Goal: Task Accomplishment & Management: Complete application form

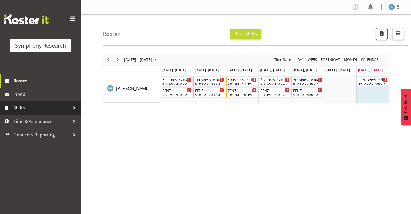
click at [16, 107] on span "Shifts" at bounding box center [42, 108] width 57 height 8
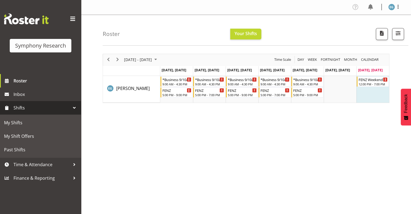
click at [16, 107] on span "Shifts" at bounding box center [42, 108] width 57 height 8
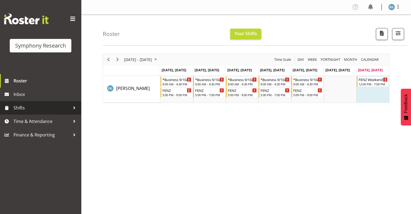
click at [22, 108] on span "Shifts" at bounding box center [42, 108] width 57 height 8
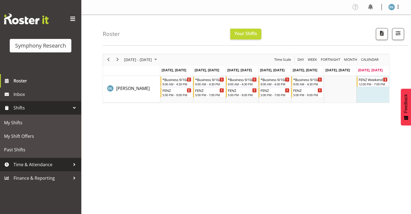
click at [48, 163] on span "Time & Attendance" at bounding box center [42, 164] width 57 height 8
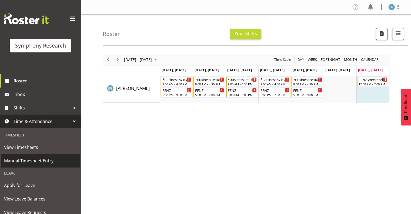
click at [34, 162] on span "Manual Timesheet Entry" at bounding box center [40, 161] width 73 height 8
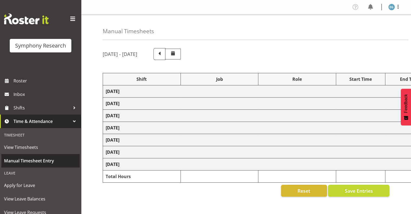
select select "26078"
select select "9636"
select select "26078"
select select "9636"
select select "48116"
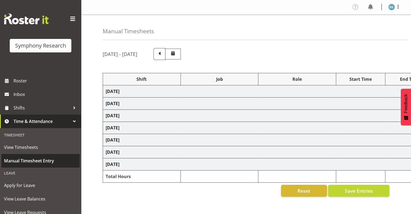
select select "10239"
select select "297"
select select "48116"
select select "9636"
select select "26078"
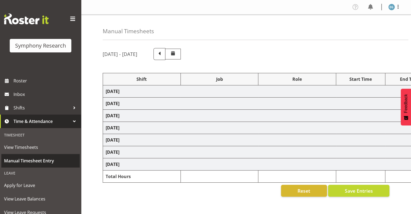
select select "9636"
select select "26078"
select select "9636"
select select "26078"
select select "10549"
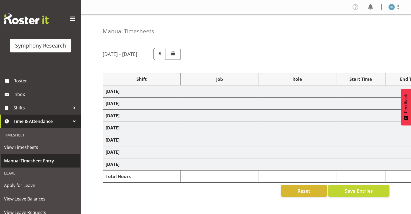
select select "297"
select select "26078"
select select "9636"
select select "26078"
select select "9636"
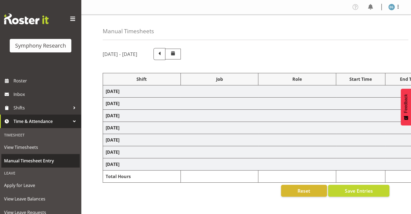
select select "26078"
select select "10549"
select select "26078"
select select "10549"
select select "26078"
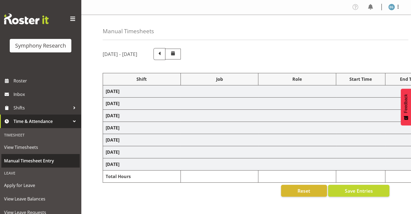
select select "9636"
select select "26078"
select select "10549"
select select "26078"
select select "9636"
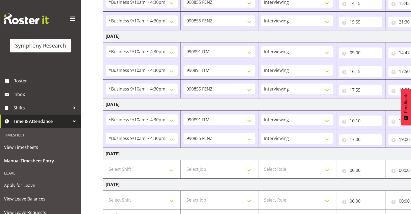
scroll to position [287, 0]
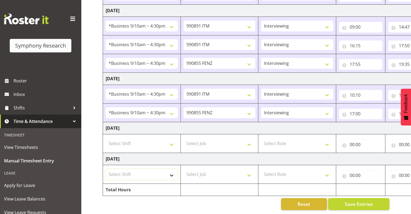
click at [171, 170] on select "Select Shift !!Weekend Residential (Roster IT Shift Label) *Business 9/10am ~ 4…" at bounding box center [142, 174] width 72 height 11
select select "39587"
click at [106, 169] on select "Select Shift !!Weekend Residential (Roster IT Shift Label) *Business 9/10am ~ 4…" at bounding box center [142, 174] width 72 height 11
click at [250, 171] on select "Select Job 550060 IF Admin 553492 World Poll Aus Wave 2 Main 2025 553493 World …" at bounding box center [219, 174] width 72 height 11
select select "9636"
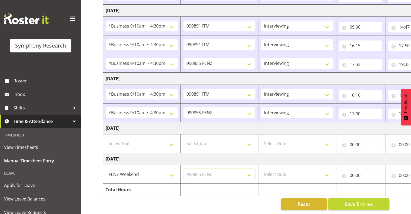
click at [183, 169] on select "Select Job 550060 IF Admin 553492 World Poll Aus Wave 2 Main 2025 553493 World …" at bounding box center [219, 174] width 72 height 11
click at [326, 170] on select "Select Role Interviewing Briefing" at bounding box center [297, 174] width 72 height 11
select select "47"
click at [261, 169] on select "Select Role Interviewing Briefing" at bounding box center [297, 174] width 72 height 11
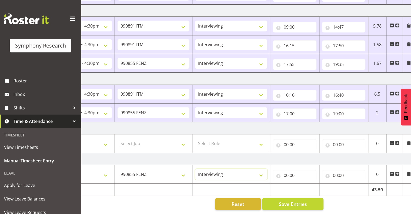
scroll to position [0, 67]
click at [286, 171] on input "00:00" at bounding box center [293, 175] width 43 height 11
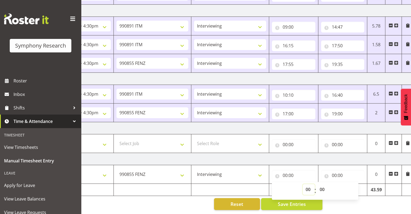
click at [308, 184] on select "00 01 02 03 04 05 06 07 08 09 10 11 12 13 14 15 16 17 18 19 20 21 22 23" at bounding box center [308, 189] width 12 height 11
click at [292, 171] on input "00:00" at bounding box center [293, 175] width 43 height 11
click at [294, 171] on input "00:00" at bounding box center [293, 175] width 43 height 11
click at [308, 184] on select "00 01 02 03 04 05 06 07 08 09 10 11 12 13 14 15 16 17 18 19 20 21 22 23" at bounding box center [308, 189] width 12 height 11
select select "12"
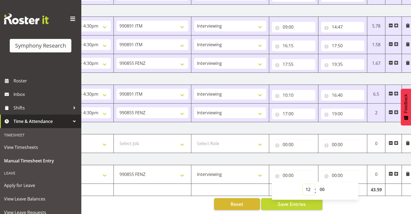
click at [302, 184] on select "00 01 02 03 04 05 06 07 08 09 10 11 12 13 14 15 16 17 18 19 20 21 22 23" at bounding box center [308, 189] width 12 height 11
type input "12:00"
click at [337, 170] on input "00:00" at bounding box center [342, 175] width 43 height 11
click at [346, 173] on input "00:00" at bounding box center [342, 175] width 43 height 11
click at [336, 170] on input "00:00" at bounding box center [342, 175] width 43 height 11
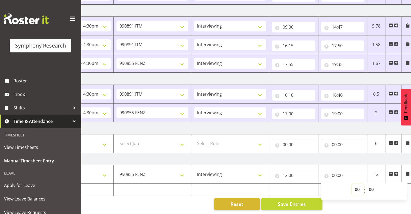
click at [355, 184] on select "00 01 02 03 04 05 06 07 08 09 10 11 12 13 14 15 16 17 18 19 20 21 22 23" at bounding box center [358, 189] width 12 height 11
select select "15"
click at [352, 184] on select "00 01 02 03 04 05 06 07 08 09 10 11 12 13 14 15 16 17 18 19 20 21 22 23" at bounding box center [358, 189] width 12 height 11
type input "15:00"
click at [373, 185] on select "00 01 02 03 04 05 06 07 08 09 10 11 12 13 14 15 16 17 18 19 20 21 22 23 24 25 2…" at bounding box center [372, 189] width 12 height 11
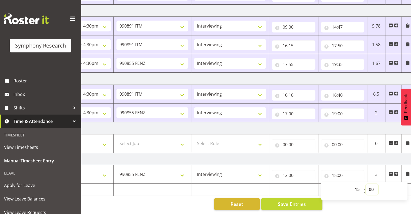
select select "25"
click at [366, 184] on select "00 01 02 03 04 05 06 07 08 09 10 11 12 13 14 15 16 17 18 19 20 21 22 23 24 25 2…" at bounding box center [372, 189] width 12 height 11
type input "15:25"
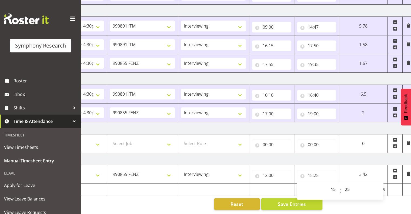
drag, startPoint x: 371, startPoint y: 85, endPoint x: 372, endPoint y: 89, distance: 3.7
click at [371, 85] on td "6.5" at bounding box center [363, 94] width 48 height 19
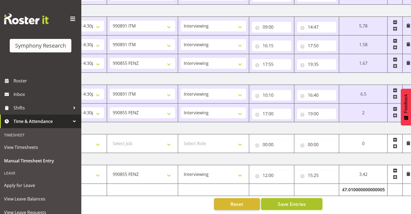
click at [283, 200] on span "Save Entries" at bounding box center [291, 203] width 28 height 7
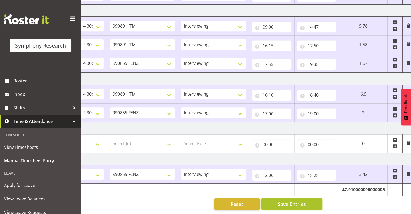
click at [293, 200] on span "Save Entries" at bounding box center [291, 203] width 28 height 7
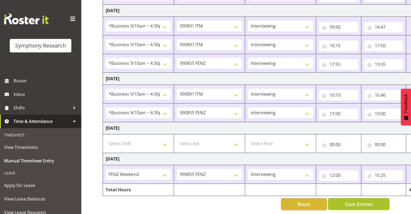
click at [355, 201] on span "Save Entries" at bounding box center [358, 203] width 28 height 7
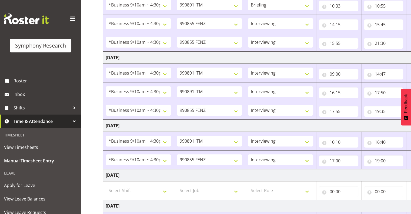
scroll to position [287, 0]
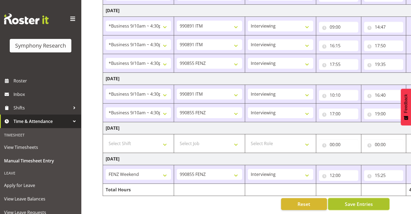
drag, startPoint x: 358, startPoint y: 201, endPoint x: 357, endPoint y: 203, distance: 3.1
click at [358, 200] on span "Save Entries" at bounding box center [358, 203] width 28 height 7
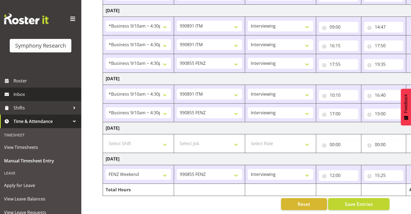
click at [22, 95] on span "Inbox" at bounding box center [46, 94] width 65 height 8
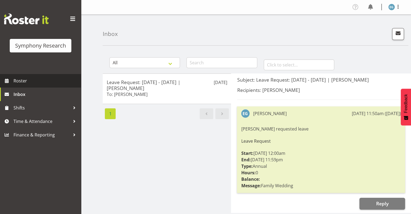
click at [24, 81] on span "Roster" at bounding box center [46, 81] width 65 height 8
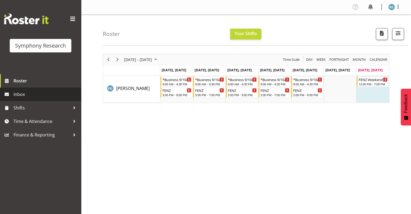
click at [17, 93] on span "Inbox" at bounding box center [46, 94] width 65 height 8
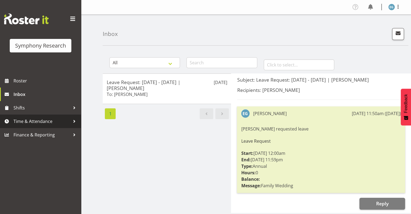
click at [28, 120] on span "Time & Attendance" at bounding box center [42, 121] width 57 height 8
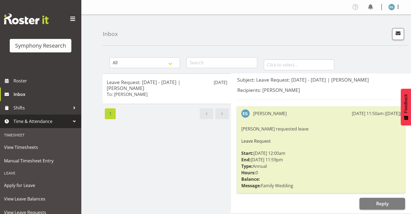
click at [28, 120] on span "Time & Attendance" at bounding box center [42, 121] width 57 height 8
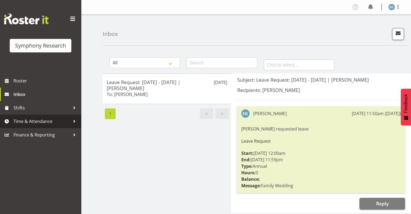
click at [37, 121] on span "Time & Attendance" at bounding box center [42, 121] width 57 height 8
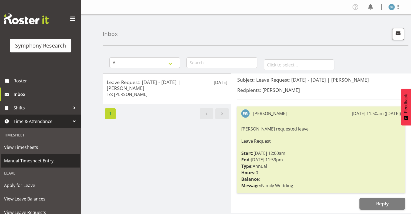
click at [43, 160] on span "Manual Timesheet Entry" at bounding box center [40, 161] width 73 height 8
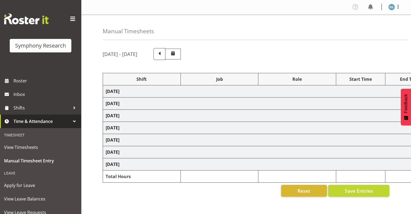
select select "26078"
select select "9636"
select select "26078"
select select "9636"
select select "48116"
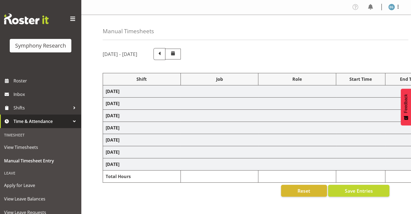
select select "10239"
select select "297"
select select "48116"
select select "9636"
select select "26078"
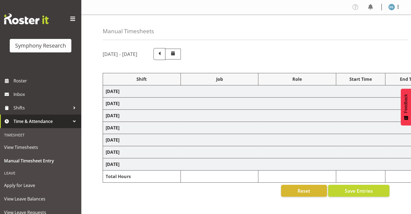
select select "9636"
select select "26078"
select select "9636"
select select "26078"
select select "10549"
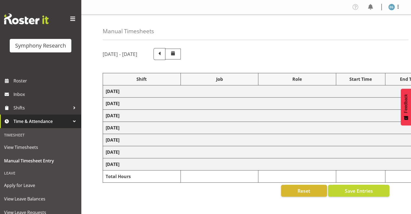
select select "297"
select select "26078"
select select "9636"
select select "26078"
select select "9636"
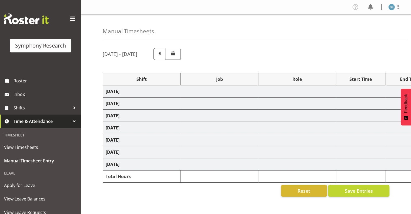
select select "26078"
select select "10549"
select select "26078"
select select "10549"
select select "26078"
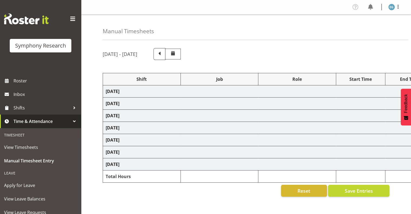
select select "9636"
select select "26078"
select select "10549"
select select "26078"
select select "9636"
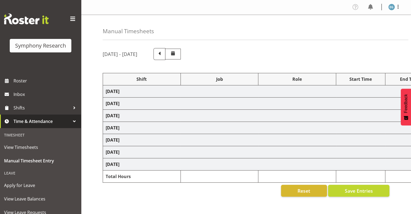
select select "39587"
select select "9636"
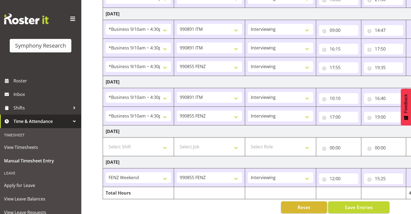
scroll to position [287, 0]
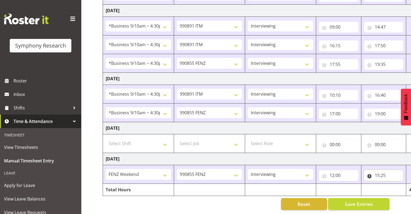
click at [382, 171] on input "15:25" at bounding box center [383, 175] width 39 height 11
click at [401, 184] on select "00 01 02 03 04 05 06 07 08 09 10 11 12 13 14 15 16 17 18 19 20 21 22 23" at bounding box center [401, 189] width 12 height 11
select select "16"
click at [395, 184] on select "00 01 02 03 04 05 06 07 08 09 10 11 12 13 14 15 16 17 18 19 20 21 22 23" at bounding box center [401, 189] width 12 height 11
type input "16:25"
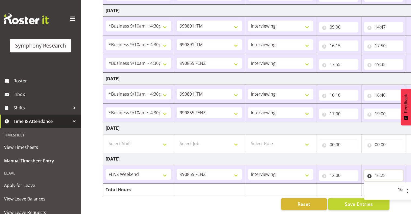
click at [384, 172] on input "16:25" at bounding box center [383, 175] width 39 height 11
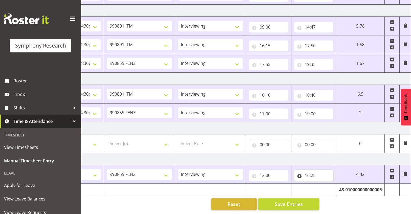
click at [314, 171] on input "16:25" at bounding box center [313, 175] width 39 height 11
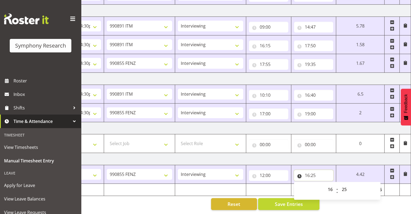
drag, startPoint x: 314, startPoint y: 171, endPoint x: 311, endPoint y: 171, distance: 3.1
click at [311, 171] on input "16:25" at bounding box center [313, 175] width 39 height 11
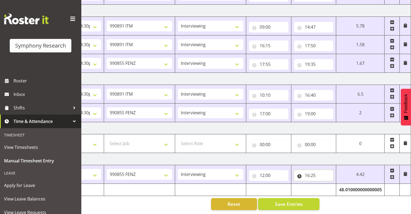
click at [313, 170] on input "16:25" at bounding box center [313, 175] width 39 height 11
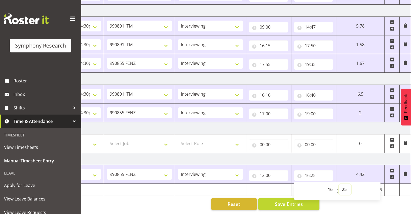
click at [344, 185] on select "00 01 02 03 04 05 06 07 08 09 10 11 12 13 14 15 16 17 18 19 20 21 22 23 24 25 2…" at bounding box center [345, 189] width 12 height 11
select select "0"
click at [351, 184] on select "00 01 02 03 04 05 06 07 08 09 10 11 12 13 14 15 16 17 18 19 20 21 22 23 24 25 2…" at bounding box center [345, 189] width 12 height 11
type input "16:00"
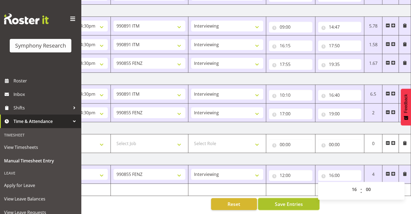
drag, startPoint x: 290, startPoint y: 201, endPoint x: 293, endPoint y: 203, distance: 3.1
click at [290, 200] on span "Save Entries" at bounding box center [288, 203] width 28 height 7
click at [298, 201] on span "Save Entries" at bounding box center [288, 203] width 28 height 7
click at [298, 200] on span "Save Entries" at bounding box center [288, 203] width 28 height 7
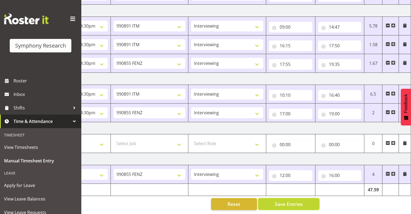
drag, startPoint x: 285, startPoint y: 197, endPoint x: 327, endPoint y: 192, distance: 42.5
click at [285, 200] on span "Save Entries" at bounding box center [288, 203] width 28 height 7
